Goal: Information Seeking & Learning: Compare options

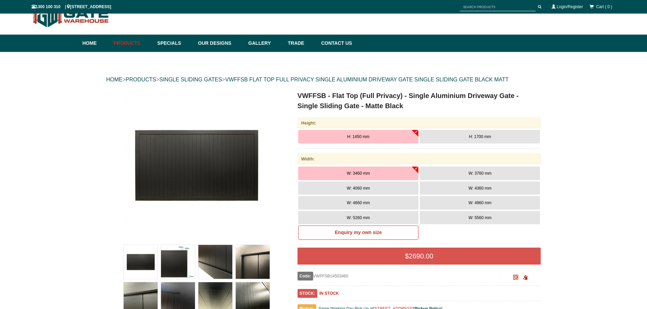
click at [387, 217] on button "W: 5260 mm" at bounding box center [358, 218] width 120 height 14
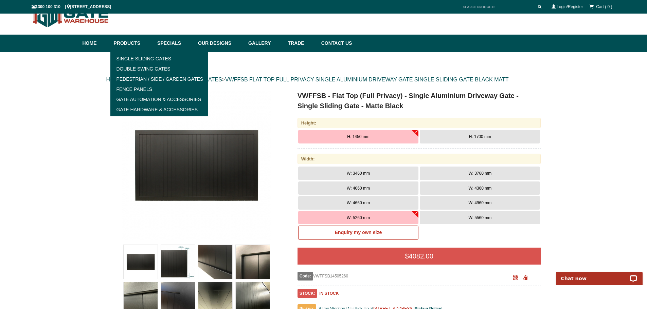
click at [137, 44] on link "Products" at bounding box center [132, 43] width 44 height 17
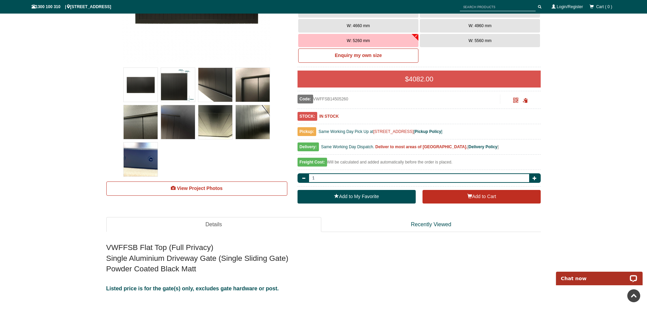
scroll to position [289, 0]
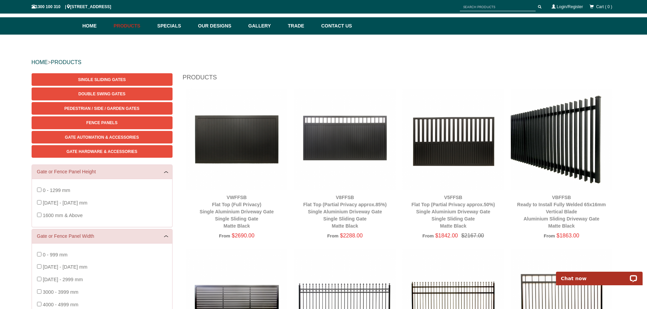
scroll to position [51, 0]
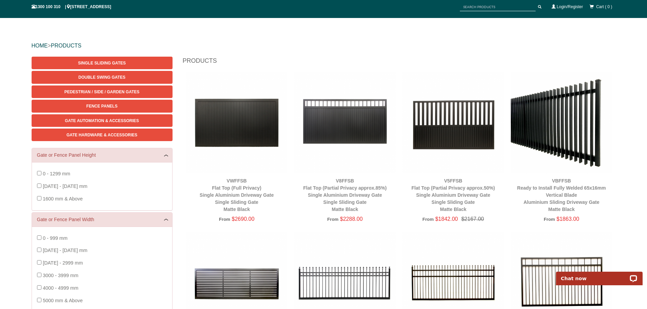
click at [551, 154] on img at bounding box center [562, 123] width 102 height 102
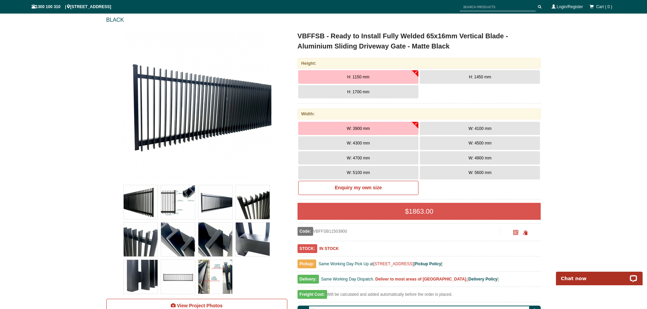
click at [475, 77] on span "H: 1450 mm" at bounding box center [480, 77] width 22 height 5
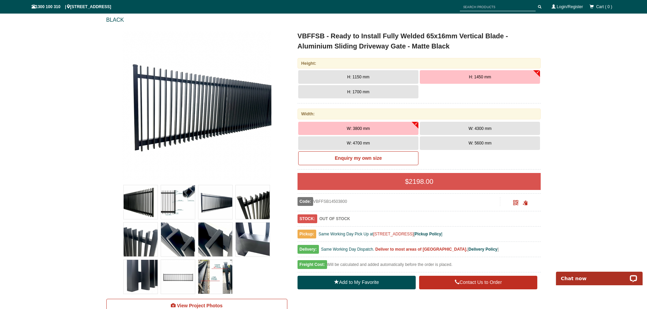
click at [212, 234] on img at bounding box center [215, 240] width 34 height 34
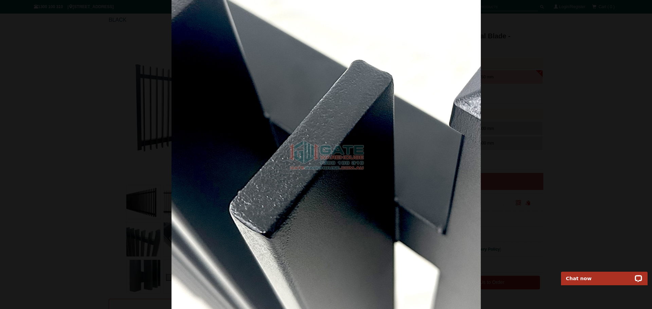
click at [585, 134] on div at bounding box center [326, 154] width 652 height 309
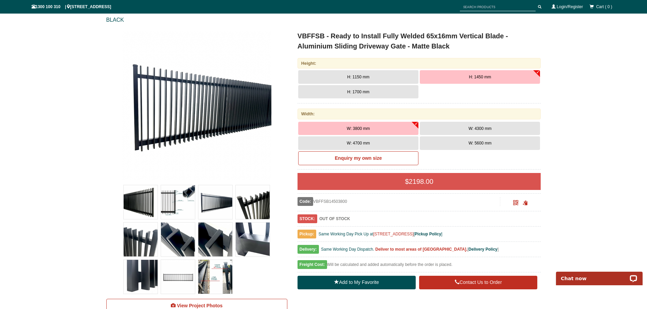
click at [250, 204] on img at bounding box center [253, 202] width 34 height 34
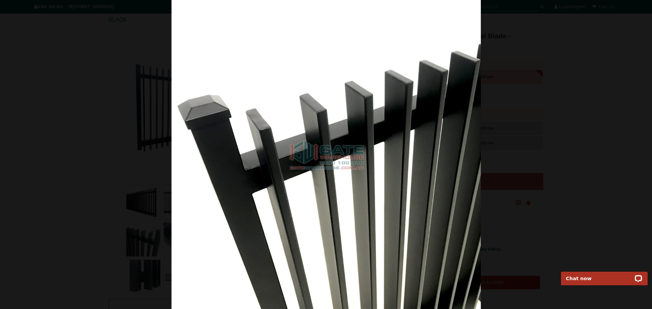
click at [122, 159] on div at bounding box center [326, 154] width 652 height 309
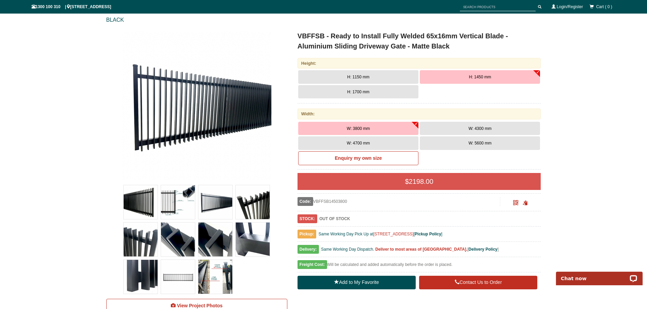
click at [245, 239] on img at bounding box center [253, 240] width 34 height 34
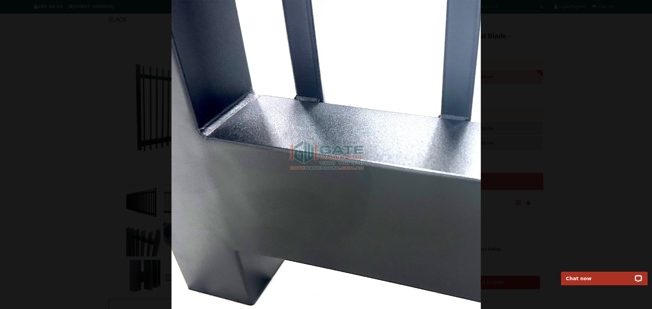
click at [603, 112] on div at bounding box center [326, 154] width 652 height 309
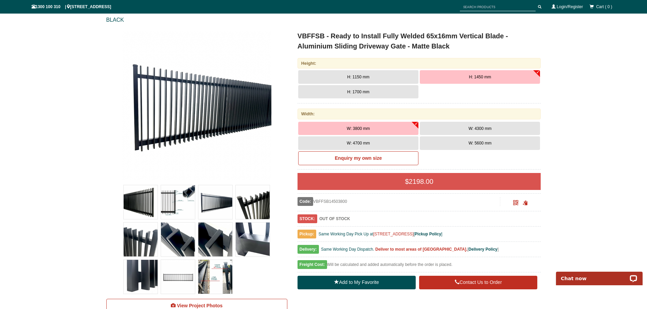
click at [209, 196] on img at bounding box center [215, 202] width 34 height 34
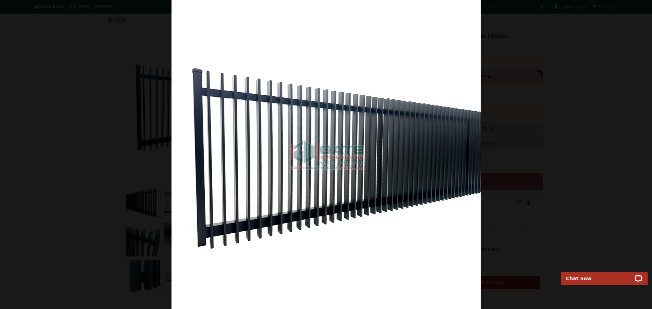
click at [138, 163] on div at bounding box center [326, 154] width 652 height 309
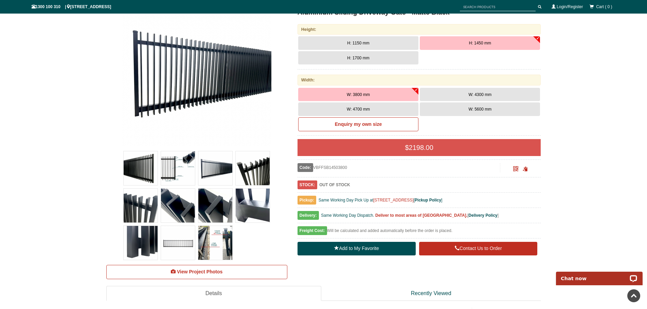
scroll to position [221, 0]
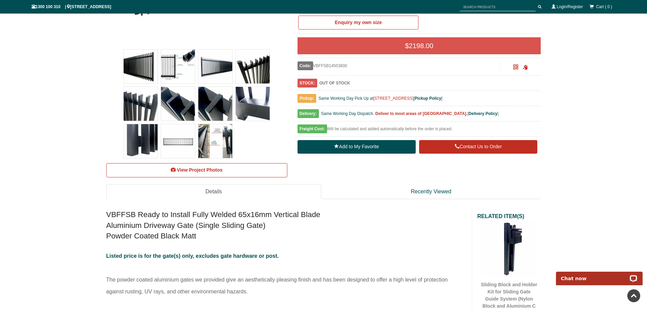
click at [186, 154] on img at bounding box center [178, 141] width 34 height 34
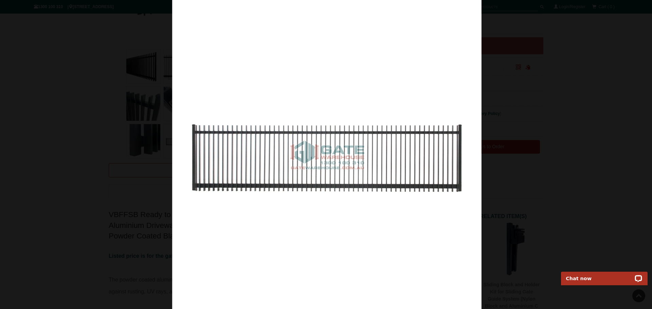
click at [566, 130] on div at bounding box center [327, 154] width 652 height 309
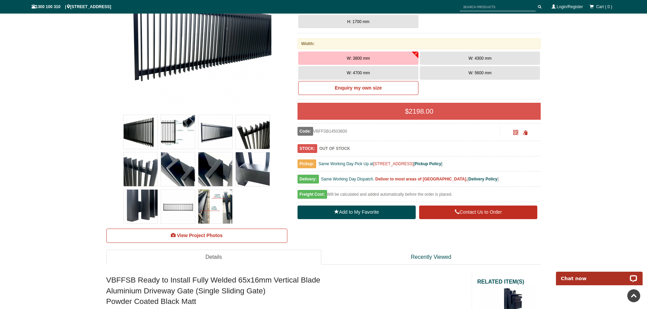
scroll to position [153, 0]
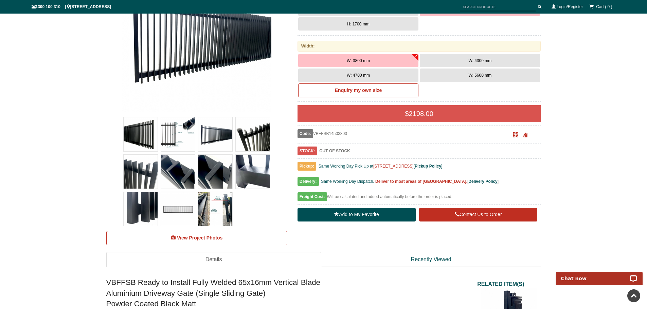
click at [213, 206] on img at bounding box center [215, 209] width 34 height 34
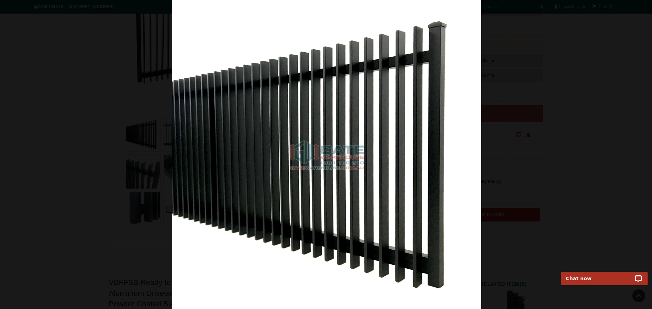
click at [36, 194] on div at bounding box center [326, 154] width 652 height 309
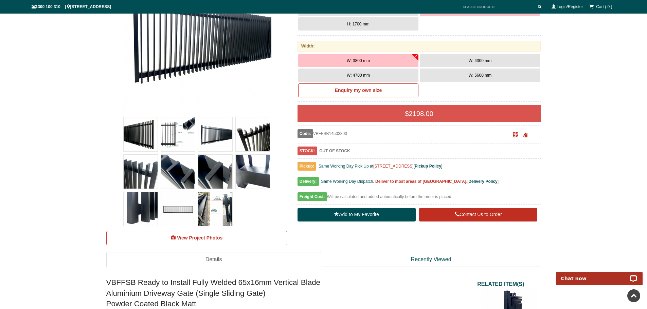
click at [218, 207] on img at bounding box center [215, 209] width 34 height 34
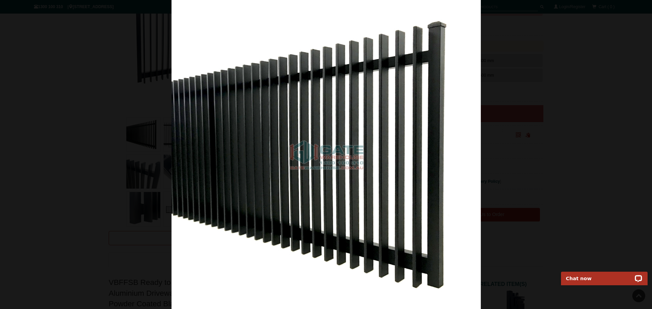
click at [134, 213] on div at bounding box center [326, 154] width 652 height 309
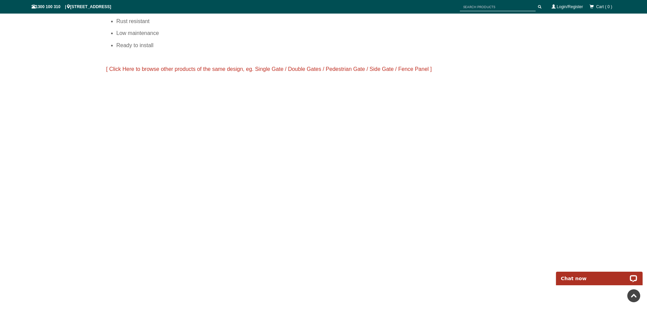
scroll to position [560, 0]
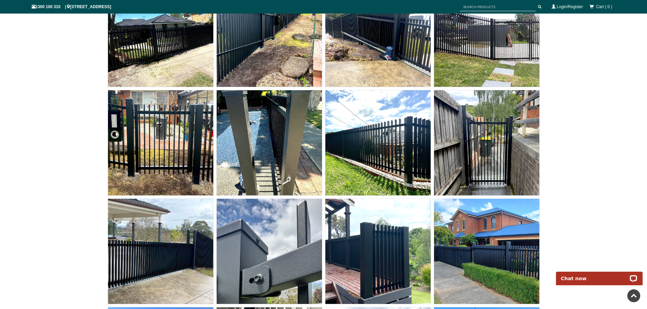
scroll to position [4908, 0]
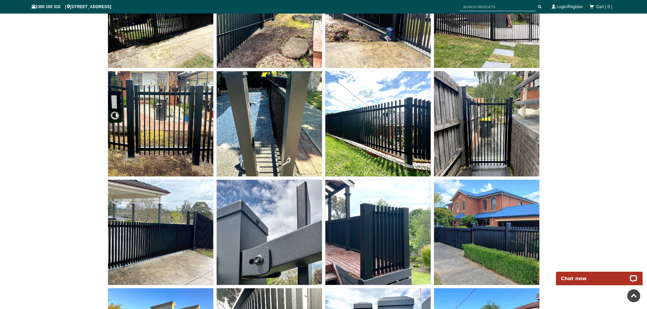
click at [278, 246] on img at bounding box center [269, 232] width 105 height 105
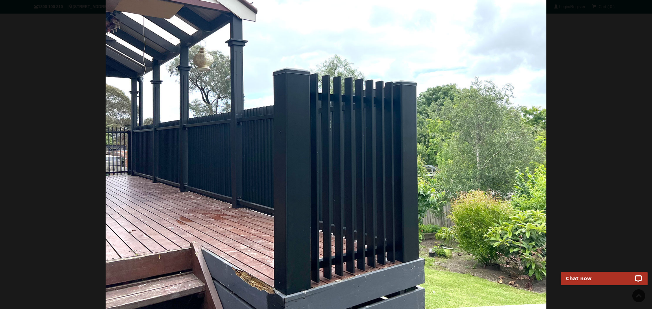
click at [569, 117] on div at bounding box center [326, 154] width 652 height 309
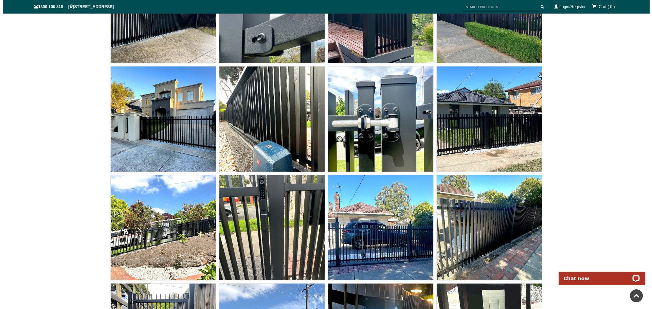
scroll to position [5146, 0]
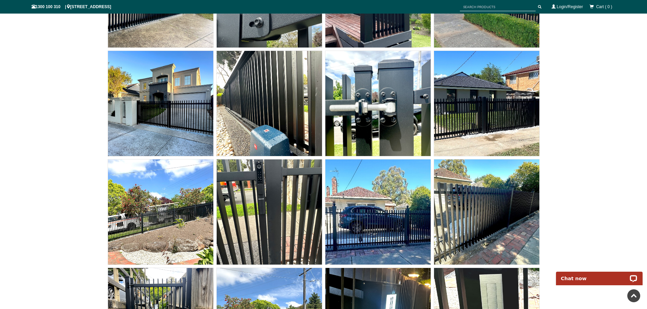
click at [272, 203] on img at bounding box center [269, 212] width 105 height 105
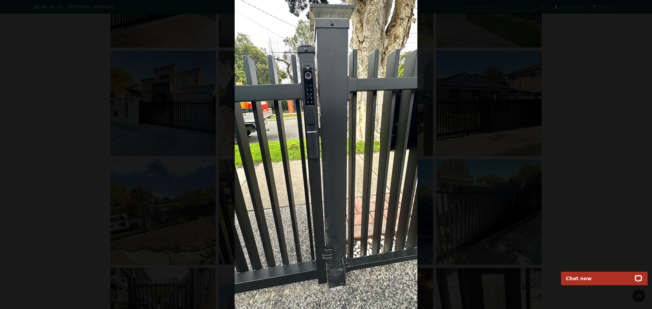
click at [584, 172] on div at bounding box center [326, 154] width 652 height 309
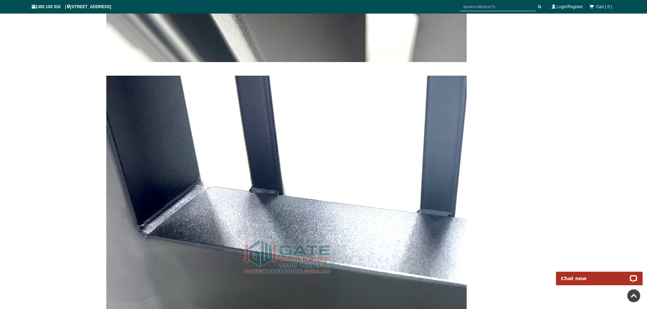
scroll to position [0, 0]
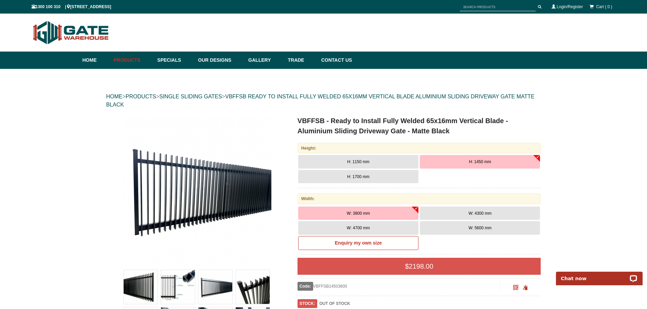
drag, startPoint x: 602, startPoint y: 222, endPoint x: 536, endPoint y: -16, distance: 247.8
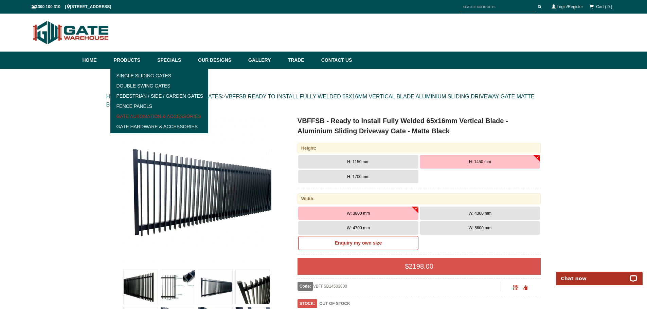
click at [162, 120] on link "Gate Automation & Accessories" at bounding box center [159, 116] width 94 height 10
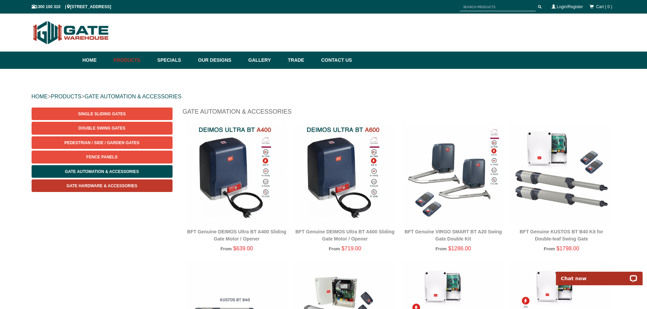
click at [111, 187] on span "Gate Hardware & Accessories" at bounding box center [102, 186] width 71 height 5
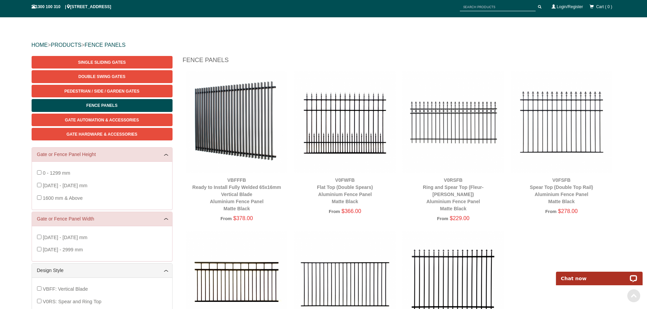
scroll to position [51, 0]
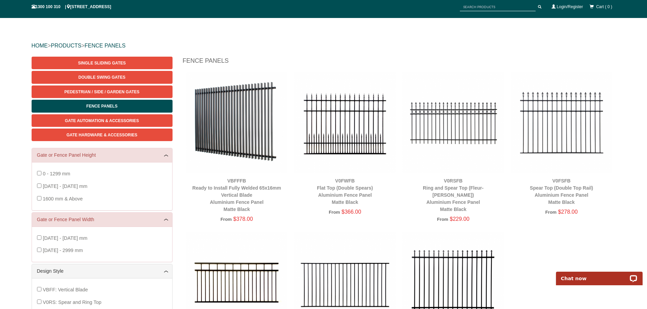
click at [248, 126] on img at bounding box center [237, 123] width 102 height 102
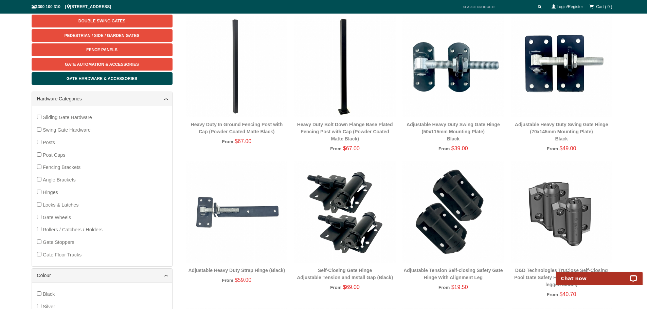
scroll to position [119, 0]
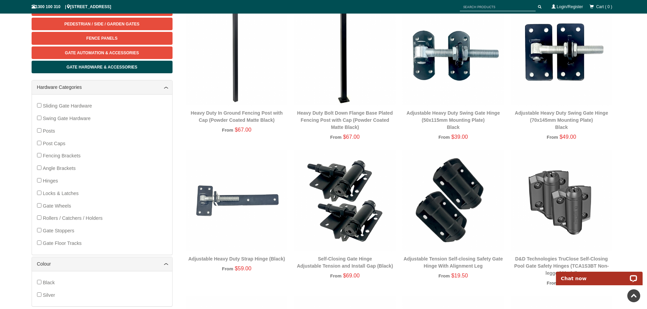
click at [458, 169] on img at bounding box center [454, 201] width 102 height 102
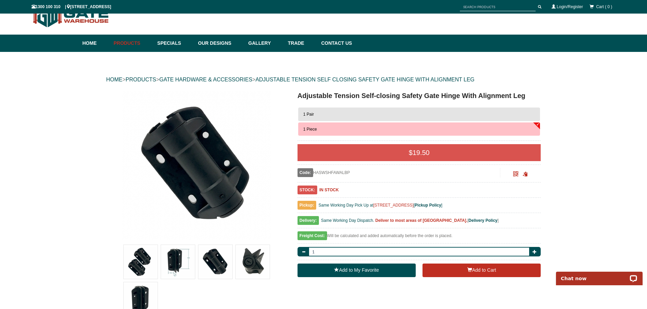
click at [255, 261] on img at bounding box center [253, 262] width 34 height 34
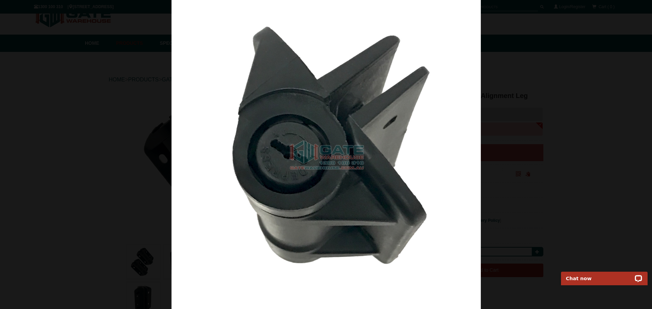
click at [550, 159] on div at bounding box center [326, 154] width 652 height 309
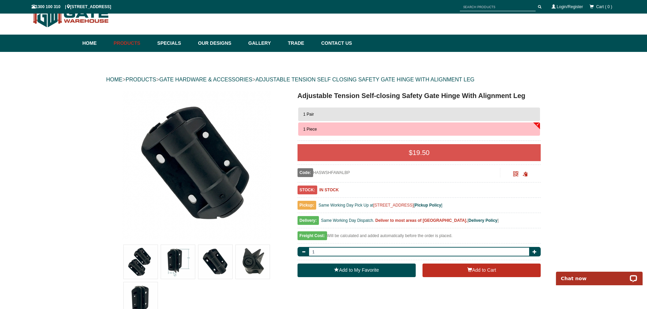
click at [173, 262] on img at bounding box center [178, 262] width 34 height 34
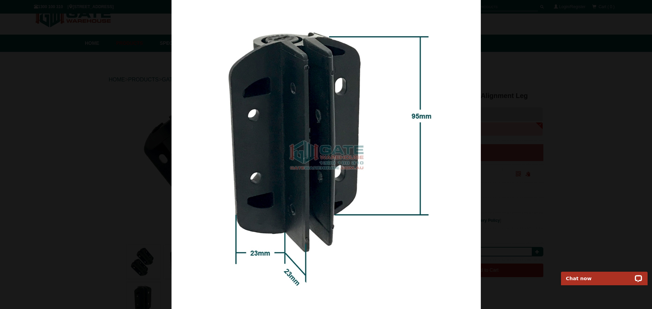
click at [519, 164] on div at bounding box center [326, 154] width 652 height 309
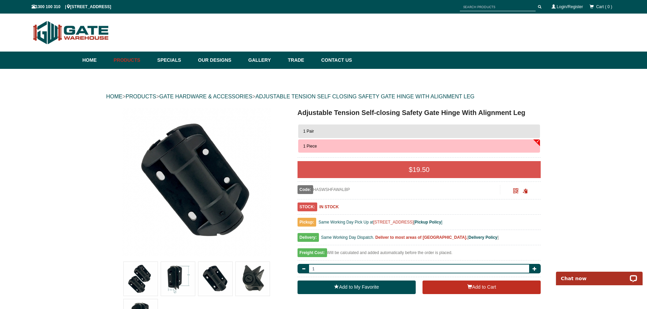
click at [348, 132] on button "1 Pair" at bounding box center [419, 132] width 242 height 14
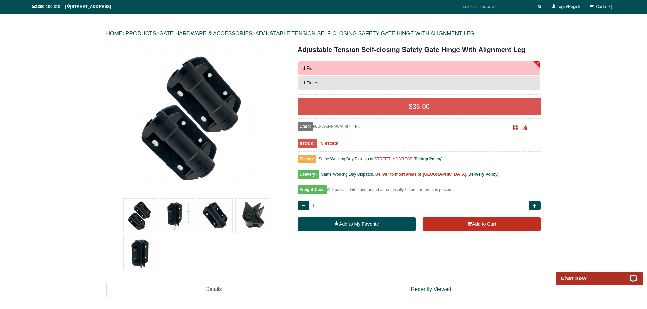
scroll to position [68, 0]
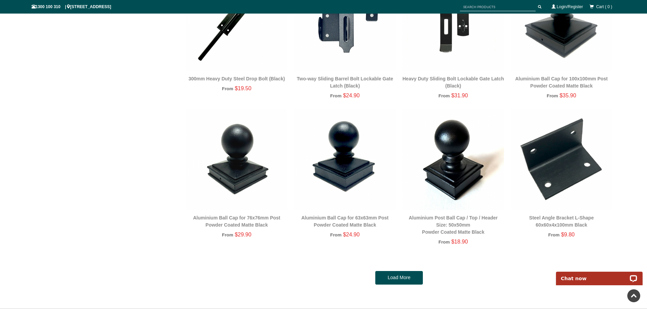
scroll to position [1342, 0]
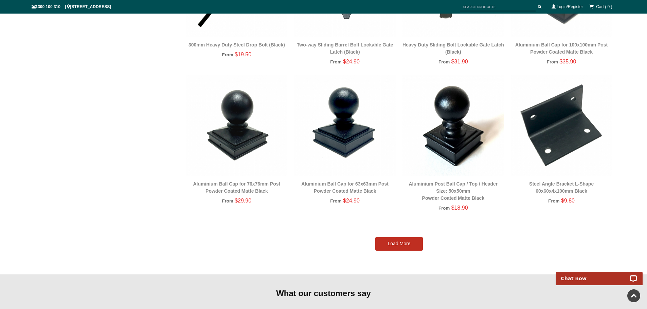
click at [408, 244] on link "Load More" at bounding box center [399, 244] width 48 height 14
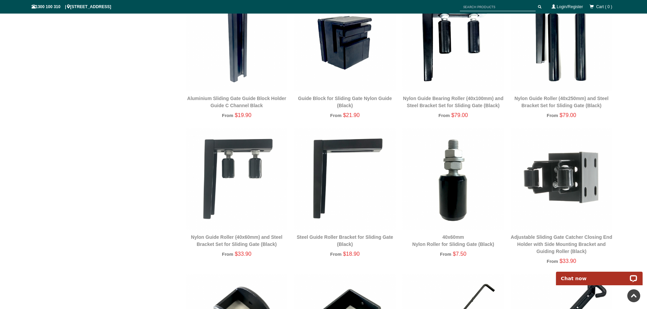
scroll to position [866, 0]
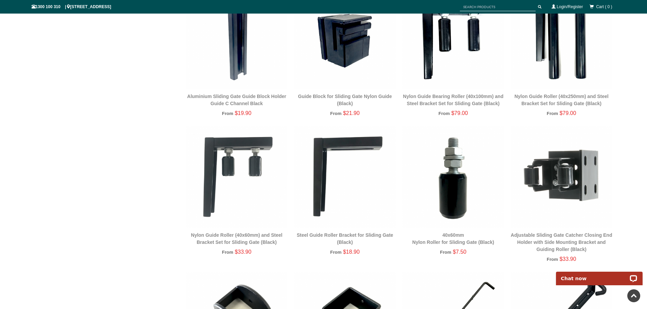
click at [554, 186] on img at bounding box center [562, 177] width 102 height 102
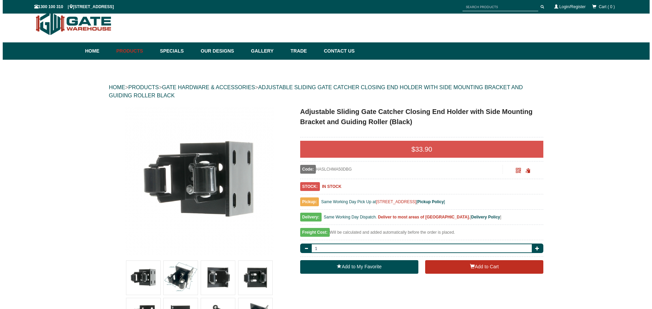
scroll to position [17, 0]
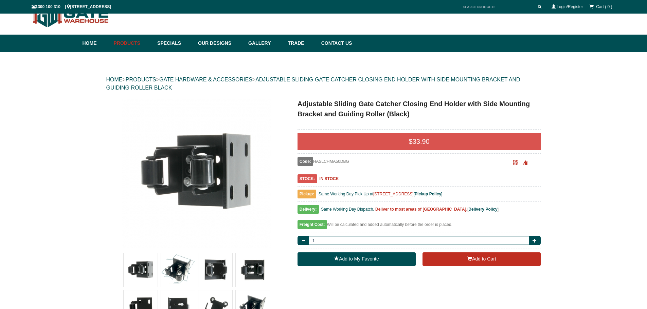
click at [210, 254] on img at bounding box center [215, 270] width 34 height 34
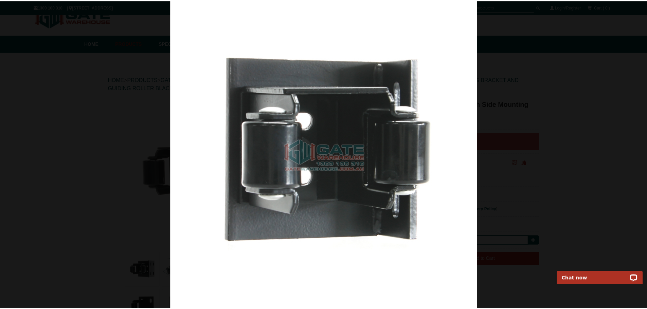
scroll to position [0, 0]
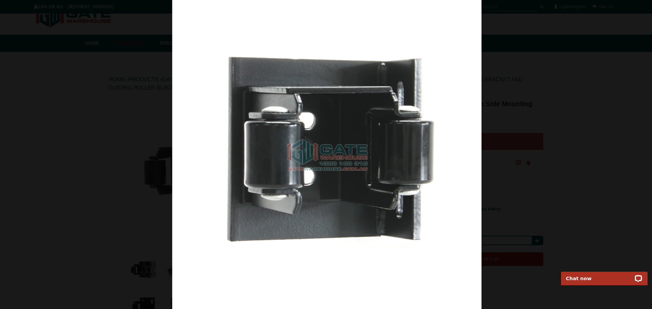
click at [523, 154] on div at bounding box center [327, 154] width 652 height 309
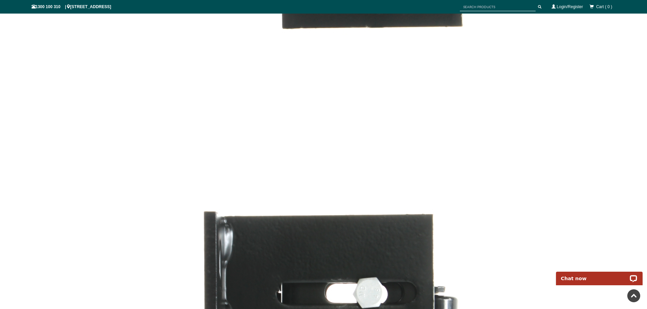
scroll to position [2191, 0]
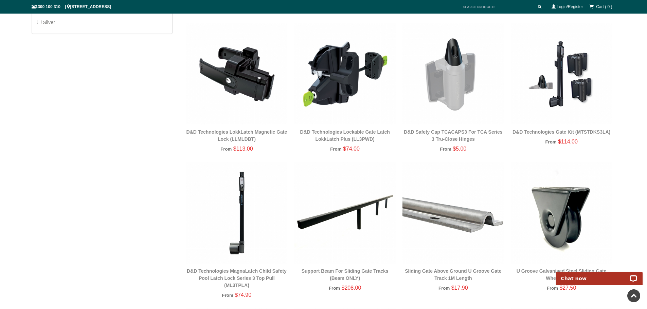
scroll to position [391, 0]
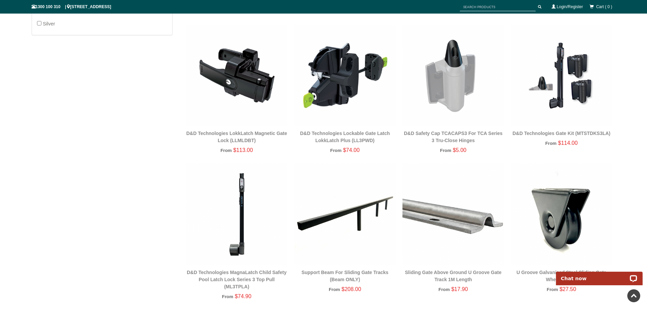
click at [340, 228] on img at bounding box center [345, 215] width 102 height 102
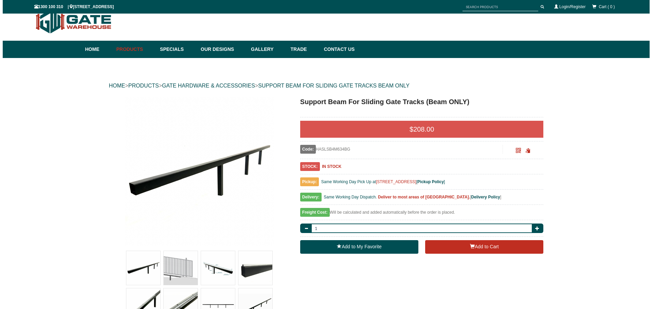
scroll to position [17, 0]
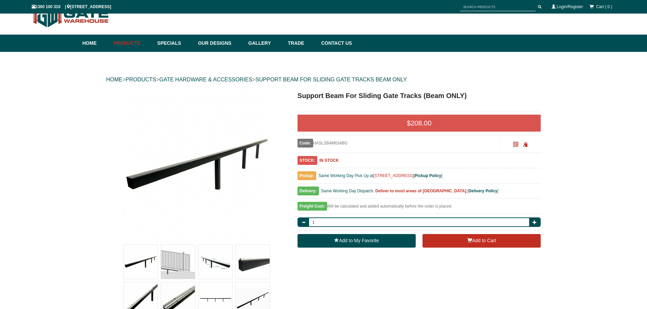
click at [182, 265] on img at bounding box center [178, 262] width 34 height 34
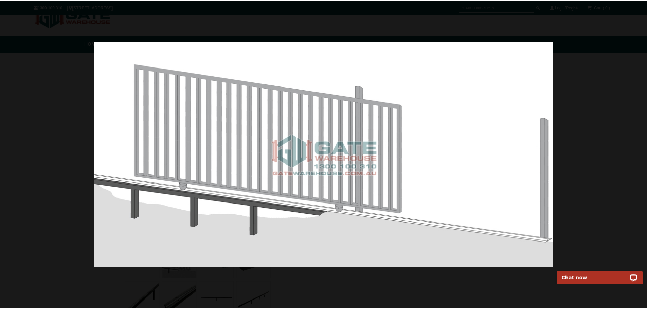
scroll to position [0, 0]
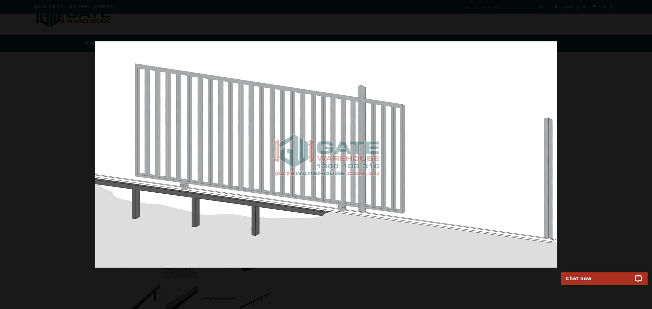
click at [593, 132] on div at bounding box center [326, 154] width 652 height 309
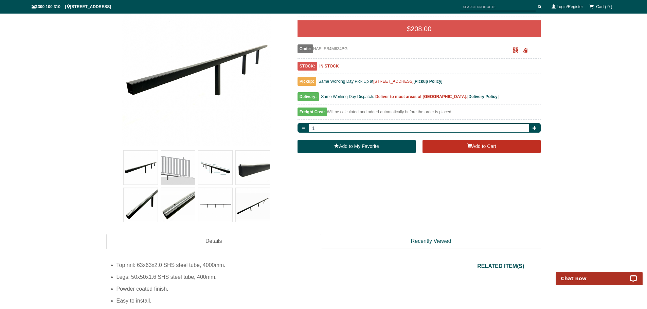
scroll to position [119, 0]
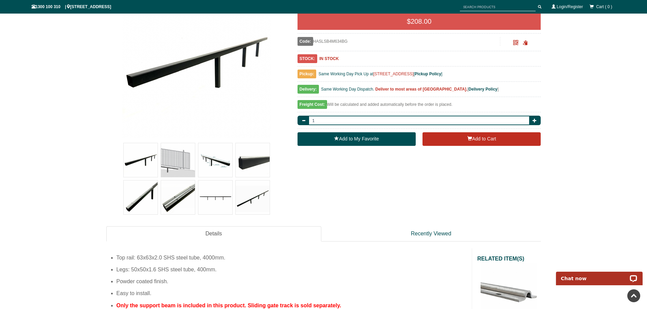
click at [246, 155] on img at bounding box center [253, 160] width 34 height 34
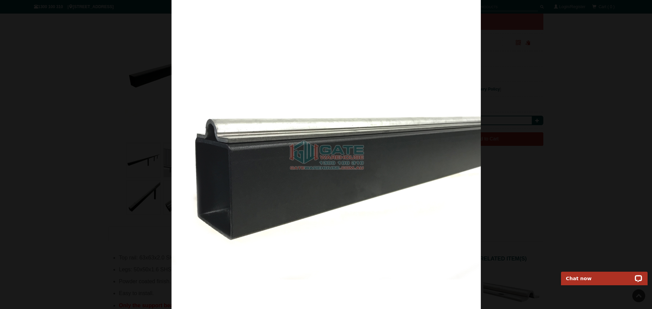
click at [566, 149] on div at bounding box center [326, 154] width 652 height 309
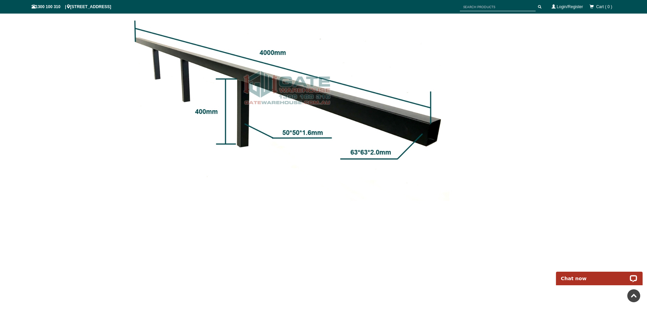
scroll to position [764, 0]
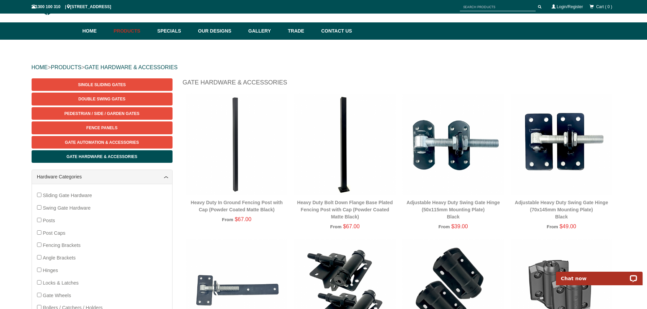
scroll to position [68, 0]
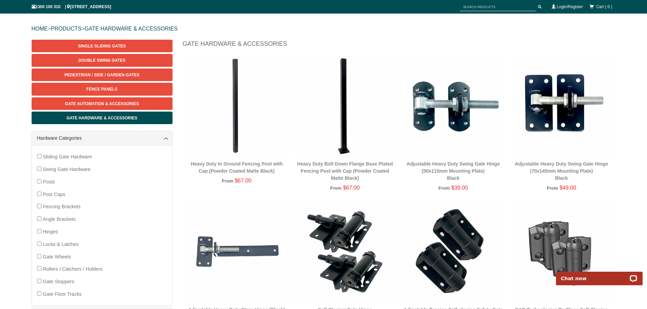
click at [236, 142] on img at bounding box center [237, 106] width 102 height 102
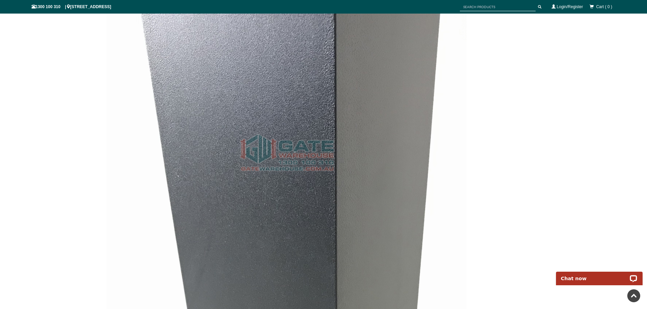
scroll to position [1087, 0]
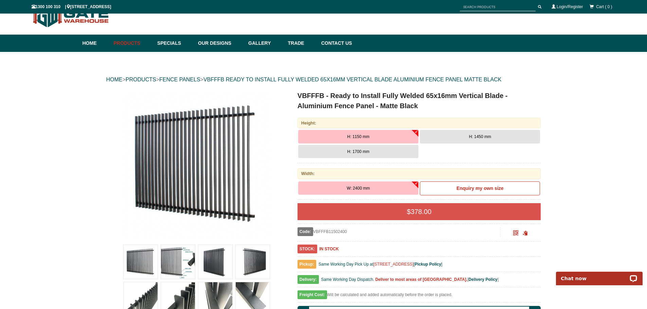
click at [205, 257] on img at bounding box center [215, 262] width 34 height 34
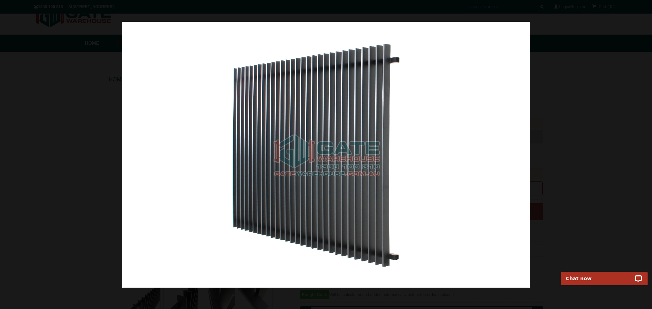
click at [560, 134] on div at bounding box center [326, 154] width 652 height 309
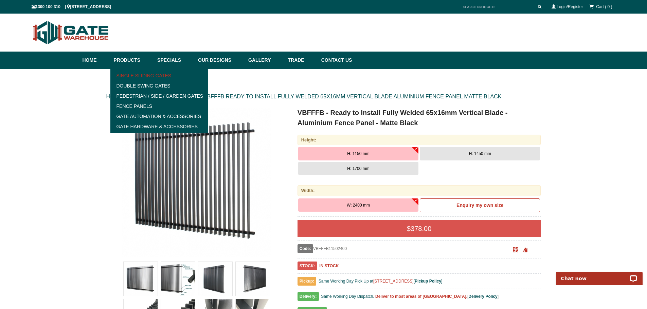
click at [142, 76] on link "Single Sliding Gates" at bounding box center [159, 76] width 94 height 10
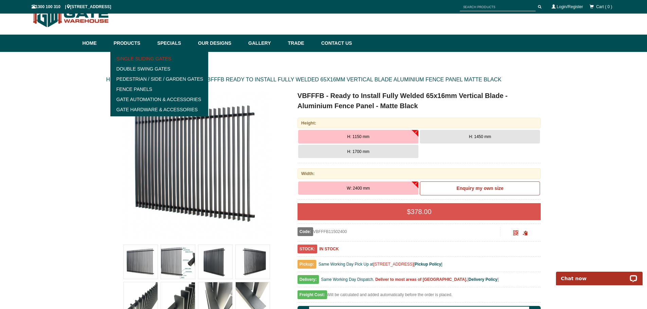
click at [162, 58] on link "Single Sliding Gates" at bounding box center [159, 59] width 94 height 10
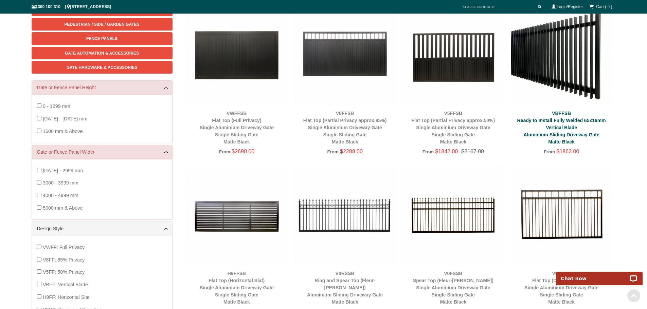
scroll to position [119, 0]
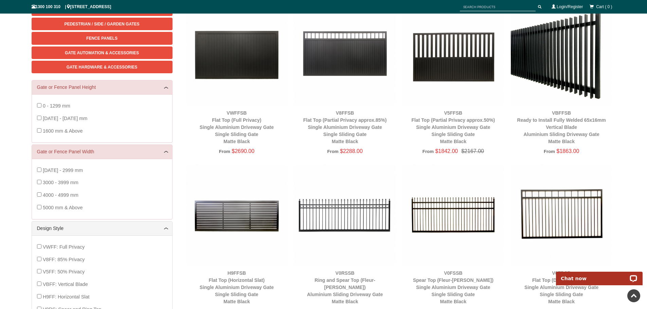
click at [561, 85] on img at bounding box center [562, 55] width 102 height 102
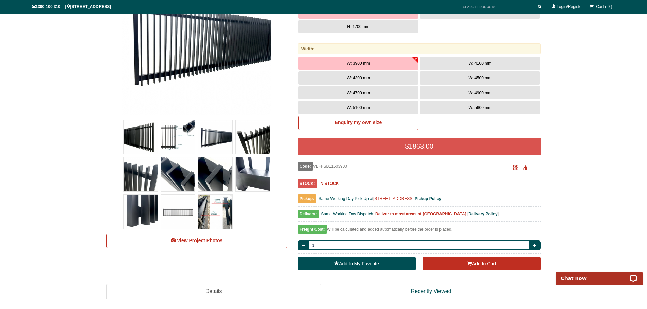
scroll to position [153, 0]
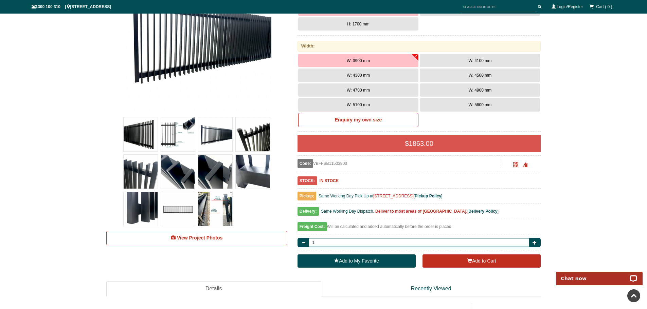
click at [169, 134] on img at bounding box center [178, 135] width 34 height 34
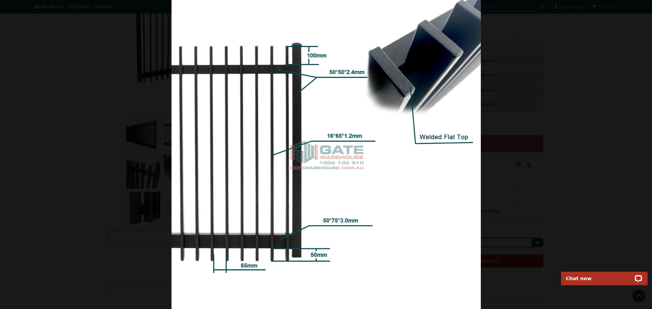
click at [514, 151] on div at bounding box center [326, 154] width 652 height 309
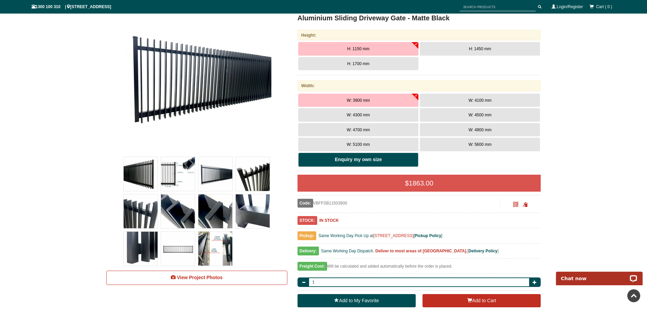
scroll to position [51, 0]
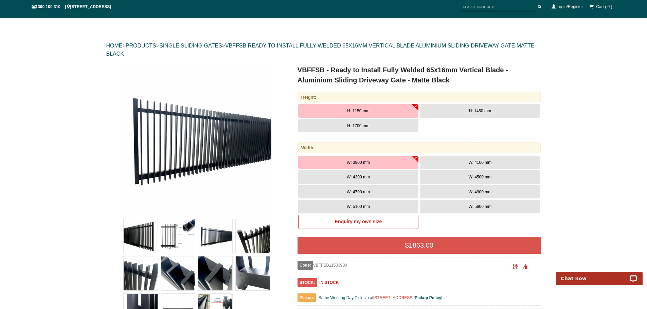
click at [376, 209] on button "W: 5100 mm" at bounding box center [358, 207] width 120 height 14
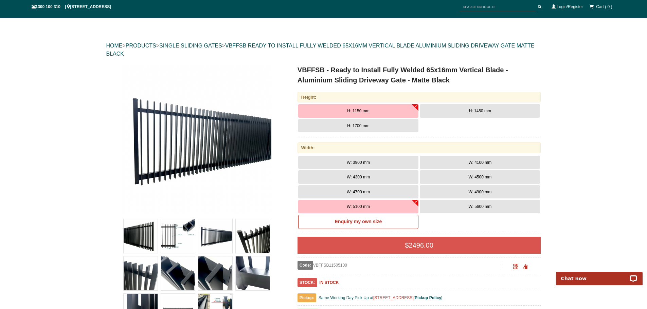
click at [380, 129] on button "H: 1700 mm" at bounding box center [358, 126] width 120 height 14
